Goal: Task Accomplishment & Management: Manage account settings

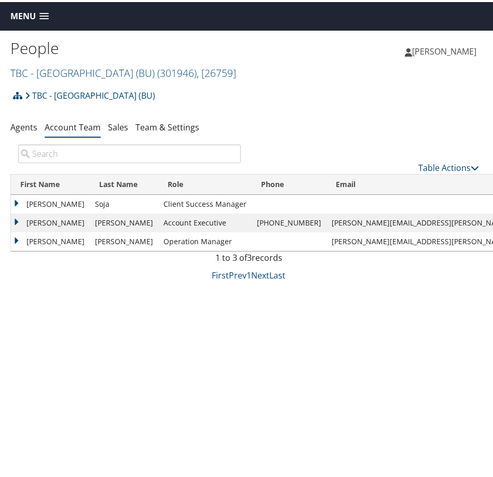
click at [26, 12] on span "Menu" at bounding box center [22, 14] width 25 height 10
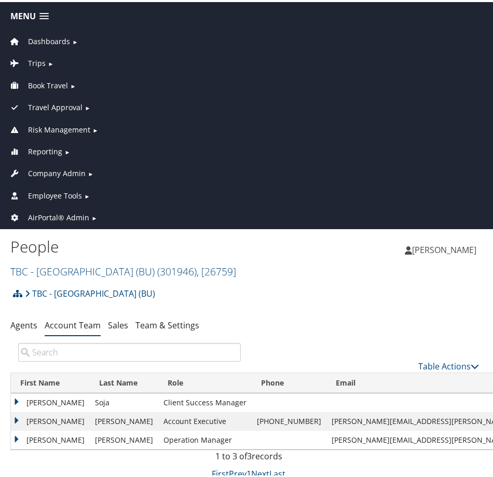
click at [66, 195] on span "Employee Tools" at bounding box center [55, 193] width 54 height 11
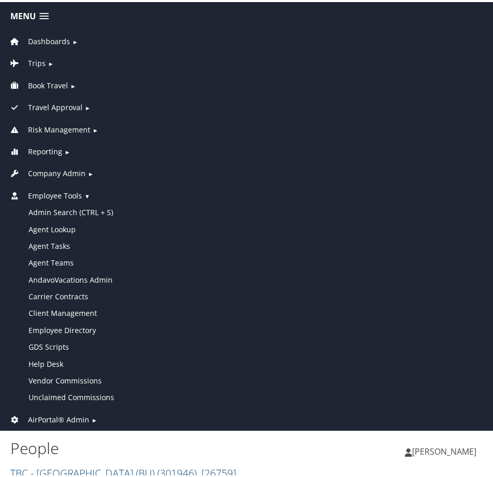
click at [58, 174] on span "Company Admin" at bounding box center [57, 171] width 58 height 11
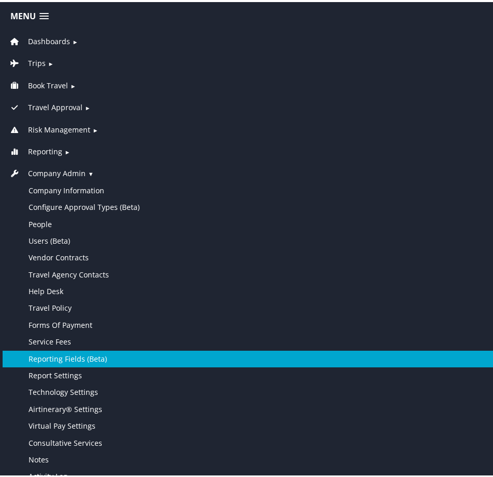
click at [71, 356] on link "Reporting Fields (Beta)" at bounding box center [249, 356] width 492 height 17
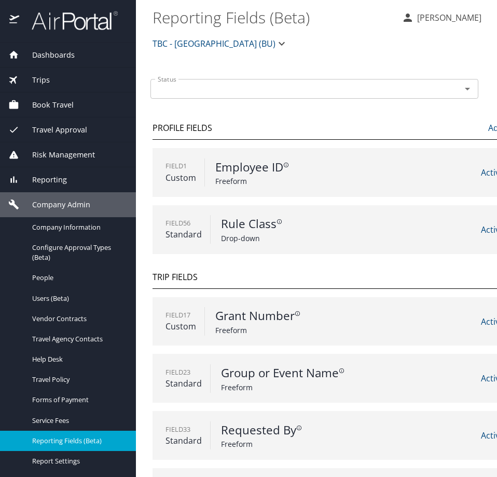
click at [279, 44] on icon "button" at bounding box center [282, 44] width 6 height 4
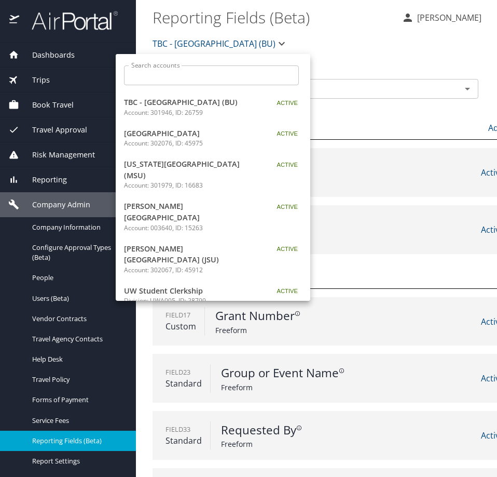
click at [205, 79] on input "Search accounts" at bounding box center [215, 75] width 168 height 20
type input "t"
click at [131, 223] on p "Account: 003640, ID: 15263" at bounding box center [189, 227] width 130 height 9
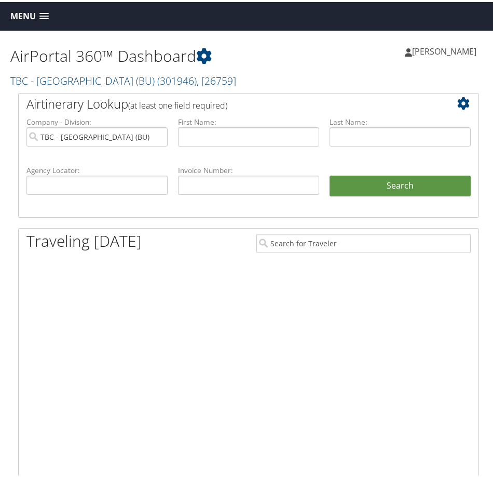
click at [31, 11] on span "Menu" at bounding box center [22, 14] width 25 height 10
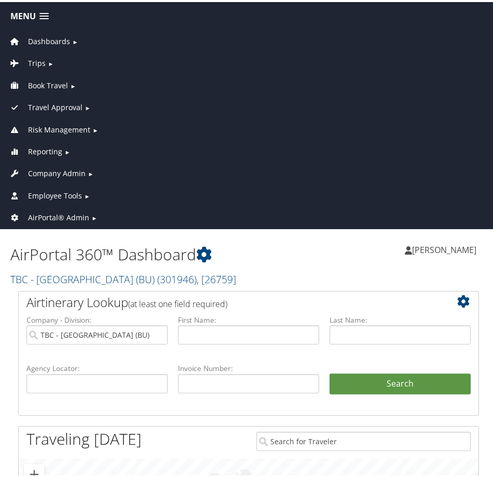
click at [51, 168] on span "Company Admin" at bounding box center [57, 171] width 58 height 11
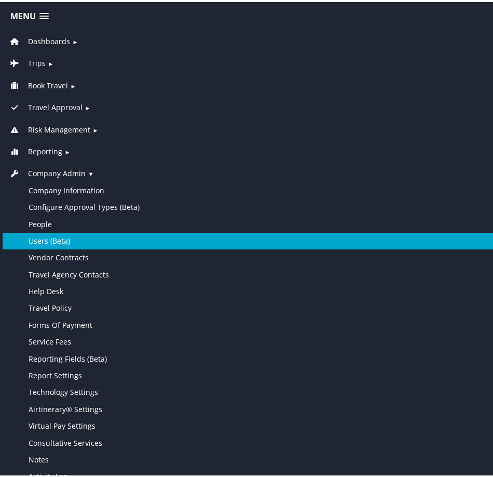
click at [64, 238] on link "Users (Beta)" at bounding box center [249, 238] width 492 height 17
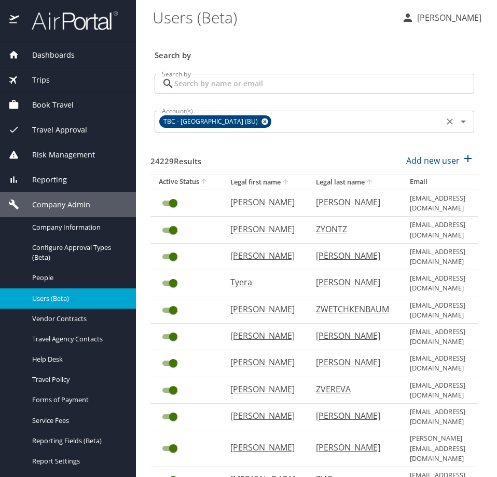
click at [262, 120] on icon at bounding box center [265, 121] width 7 height 7
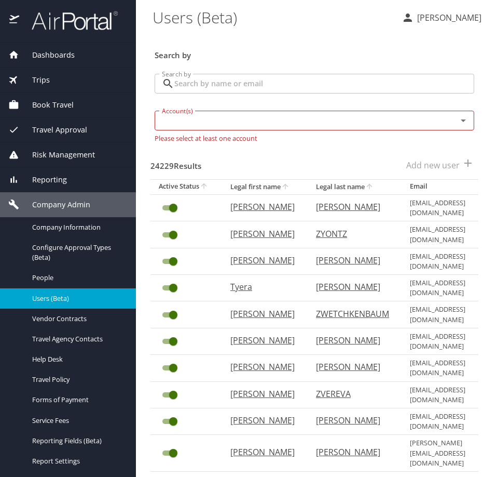
click at [256, 83] on input "Search by" at bounding box center [324, 84] width 300 height 20
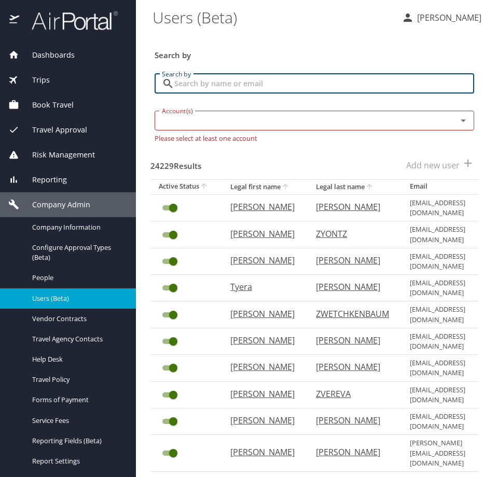
paste input "JACLIFFORD@TROY.EDU"
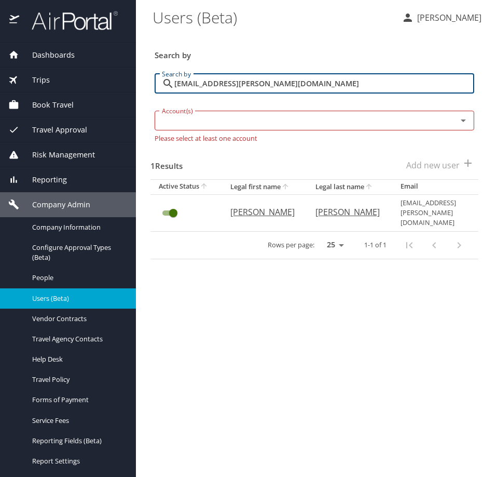
type input "JACLIFFORD@TROY.EDU"
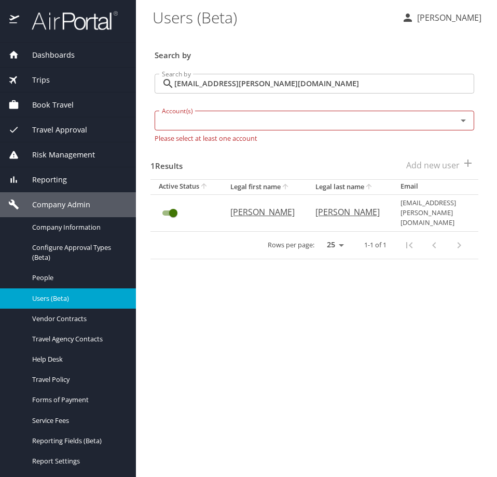
click at [241, 206] on p "Jason" at bounding box center [262, 212] width 64 height 12
select select "US"
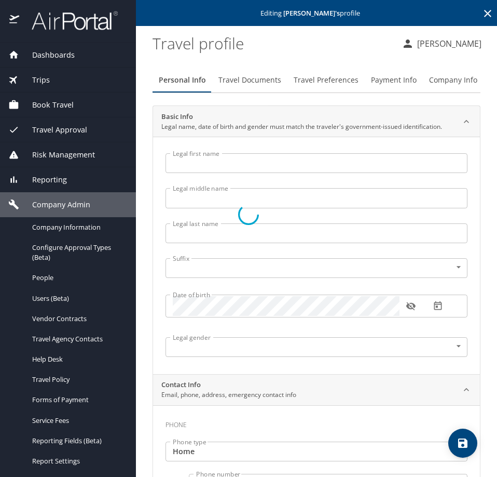
type input "Jason"
type input "Andrew"
type input "Clifford"
type input "Male"
select select "US"
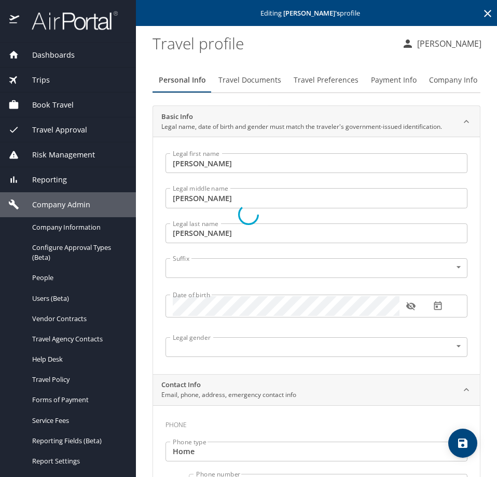
select select "US"
click at [450, 77] on span "Company Info" at bounding box center [453, 80] width 48 height 13
